Goal: Navigation & Orientation: Understand site structure

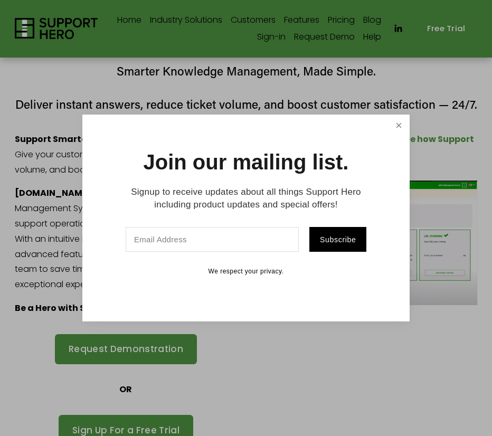
click at [396, 133] on link "Close" at bounding box center [399, 125] width 18 height 18
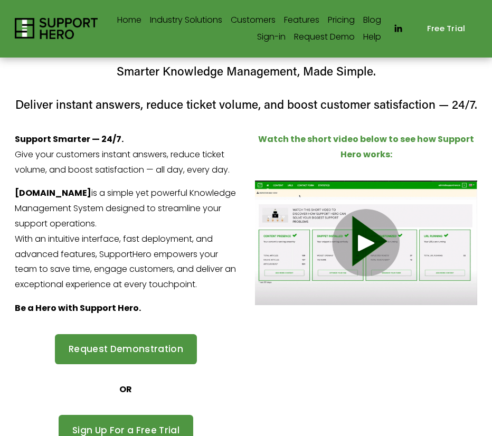
click at [63, 24] on img at bounding box center [56, 28] width 83 height 21
drag, startPoint x: 123, startPoint y: 266, endPoint x: 70, endPoint y: 236, distance: 60.4
click at [70, 236] on p "SupportHero.com is a simple yet powerful Knowledge Management System designed t…" at bounding box center [126, 239] width 222 height 107
